Goal: Complete application form

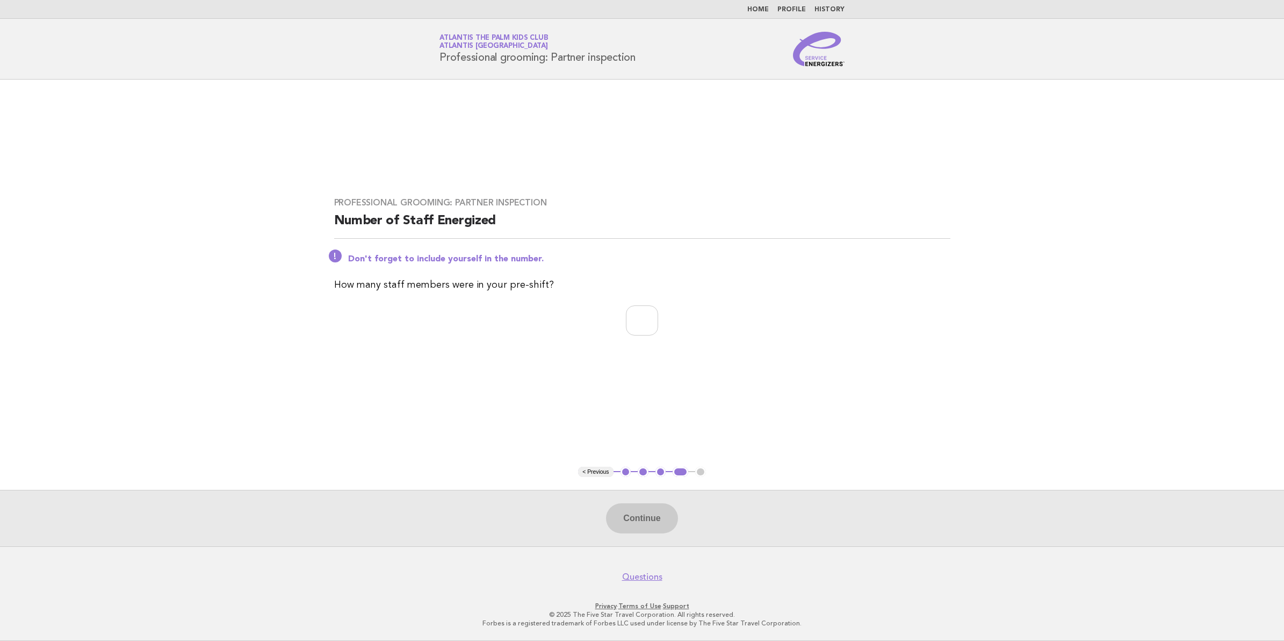
click at [711, 426] on main "Professional grooming: Partner inspection Number of Staff Energized Don't forge…" at bounding box center [642, 313] width 1284 height 466
click at [626, 309] on input "number" at bounding box center [642, 320] width 32 height 30
type input "**"
click at [656, 517] on button "Continue" at bounding box center [641, 518] width 71 height 30
click at [784, 366] on main "Professional grooming: Partner inspection Number of Staff Energized Don't forge…" at bounding box center [642, 313] width 1284 height 466
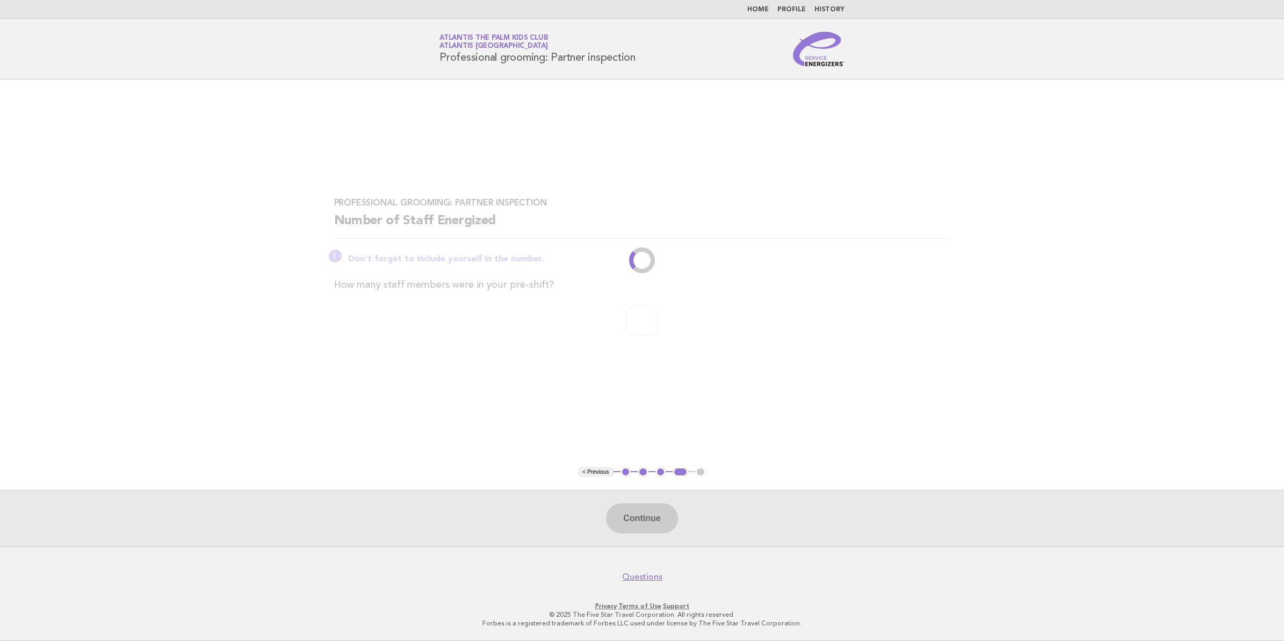
click at [760, 9] on link "Home" at bounding box center [757, 9] width 21 height 6
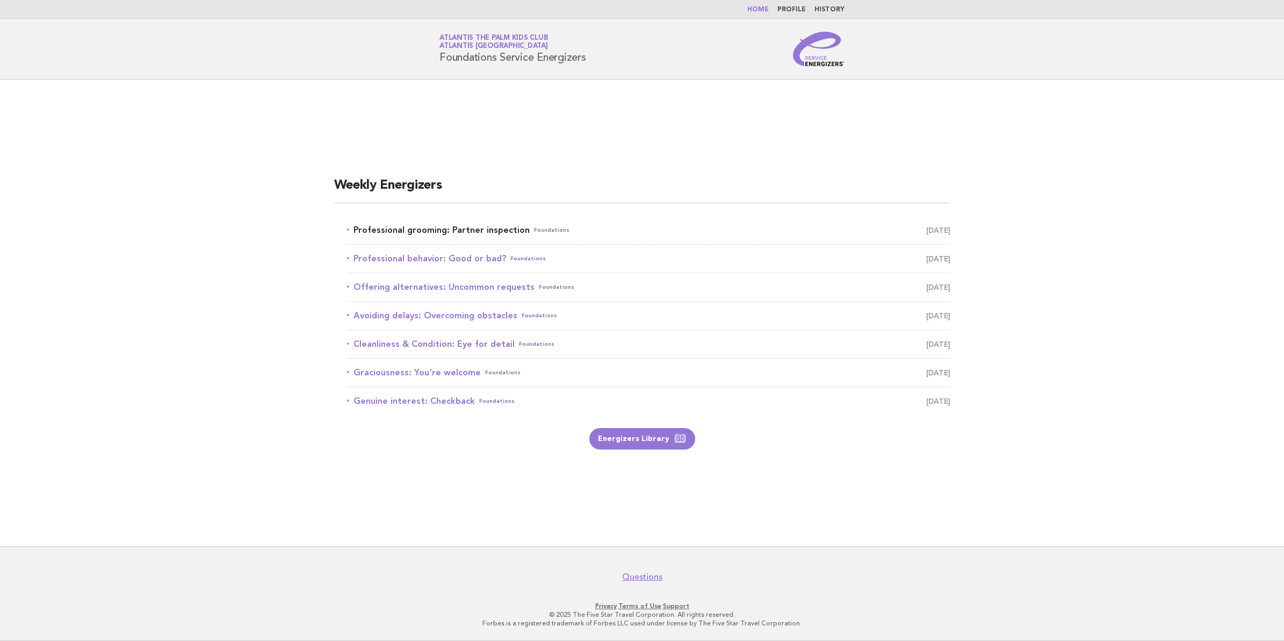
click at [425, 226] on link "Professional grooming: Partner inspection Foundations October 2" at bounding box center [648, 229] width 603 height 15
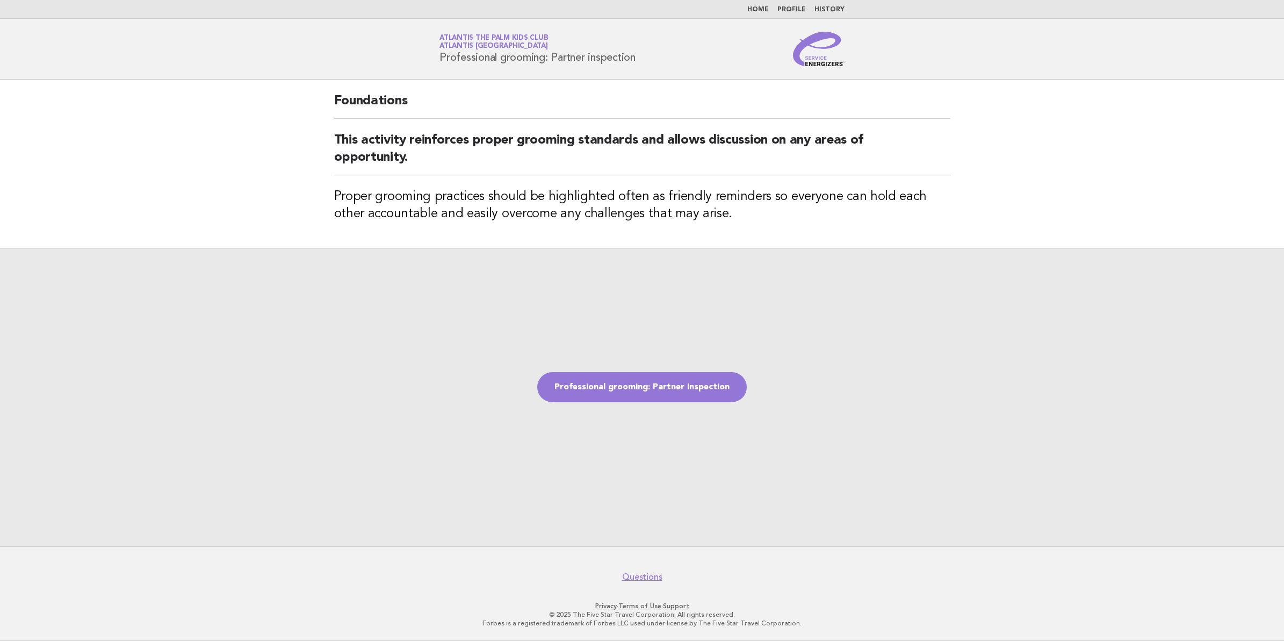
click at [763, 7] on link "Home" at bounding box center [757, 9] width 21 height 6
click at [662, 382] on link "Professional grooming: Partner inspection" at bounding box center [642, 387] width 210 height 30
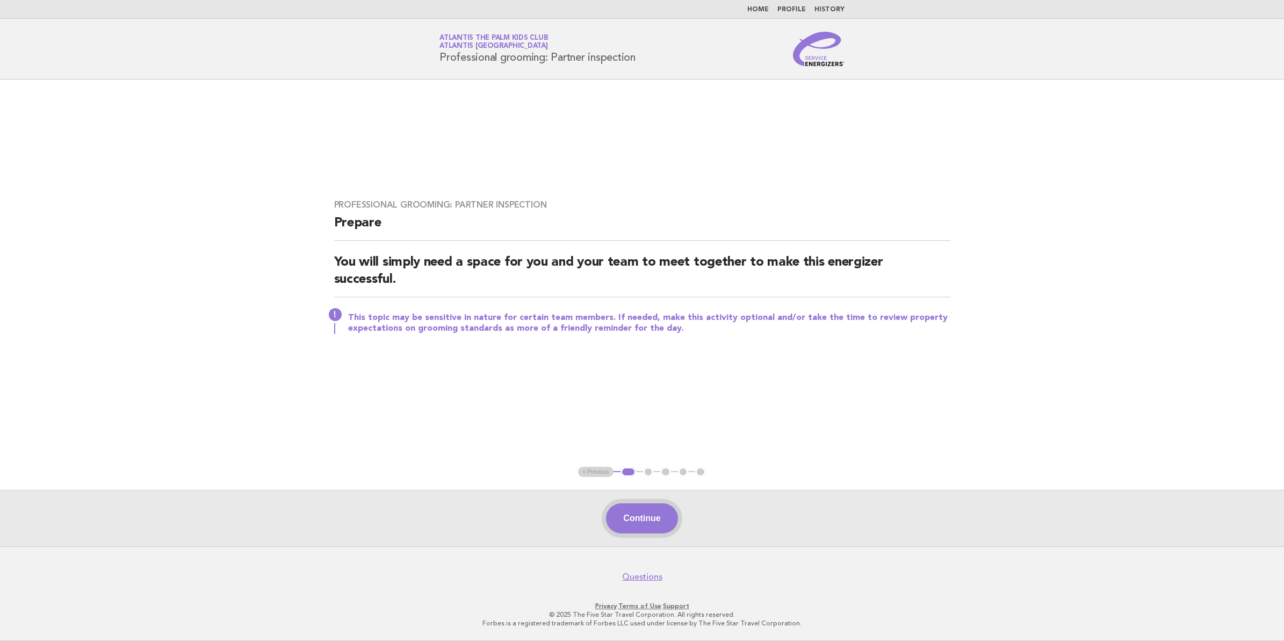
click at [642, 511] on button "Continue" at bounding box center [641, 518] width 71 height 30
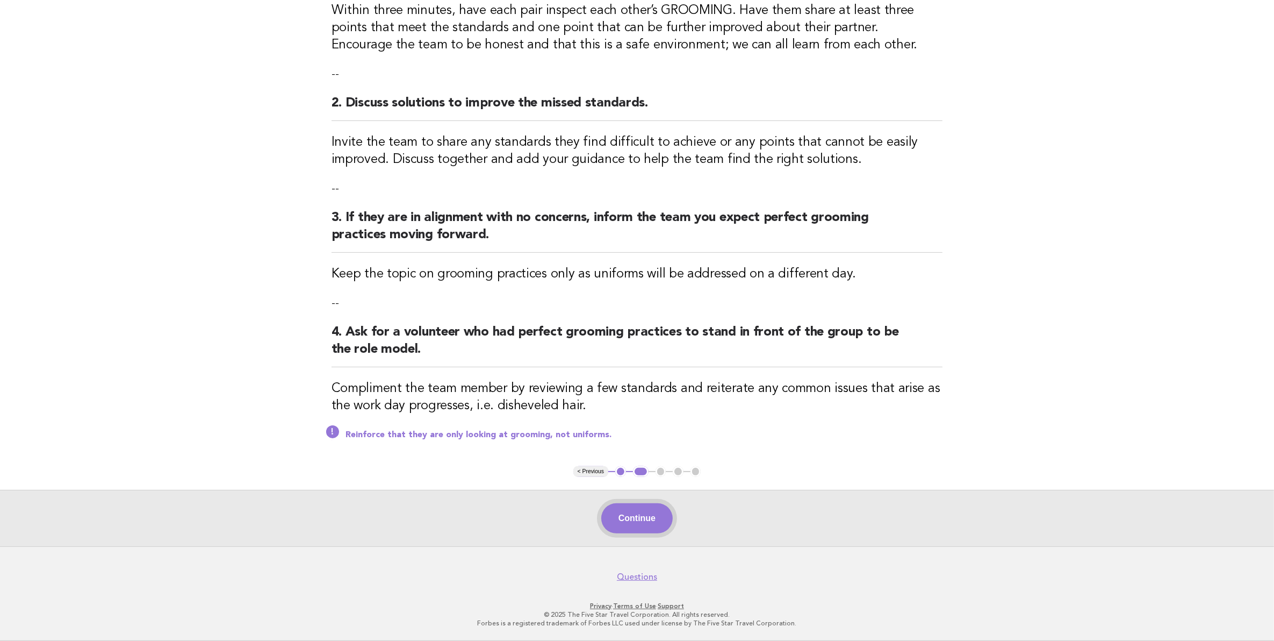
click at [629, 524] on button "Continue" at bounding box center [636, 518] width 71 height 30
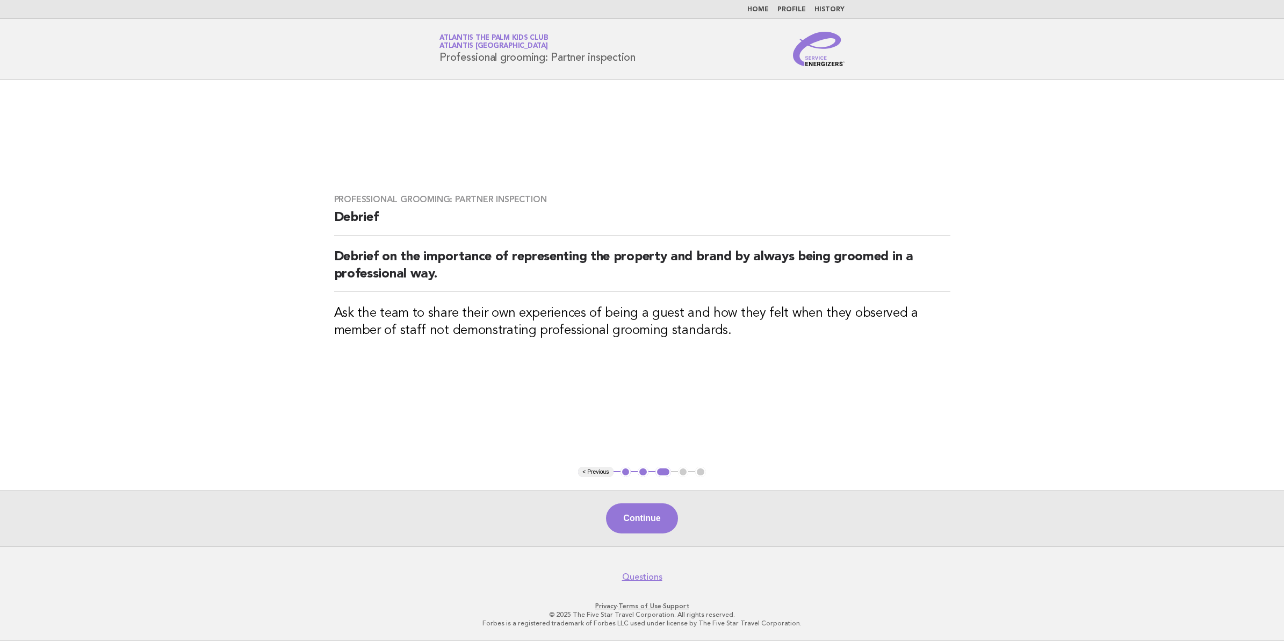
click at [619, 517] on button "Continue" at bounding box center [641, 518] width 71 height 30
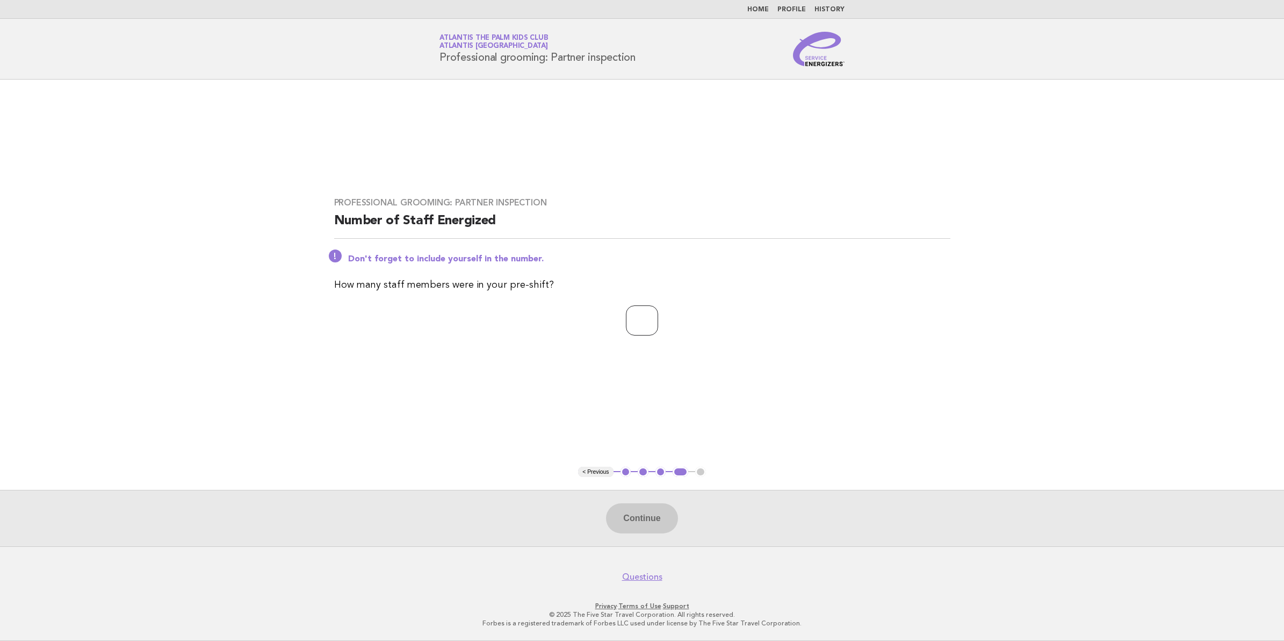
click at [644, 327] on input "number" at bounding box center [642, 320] width 32 height 30
type input "**"
click at [657, 521] on button "Continue" at bounding box center [641, 518] width 71 height 30
